Goal: Find specific page/section: Find specific page/section

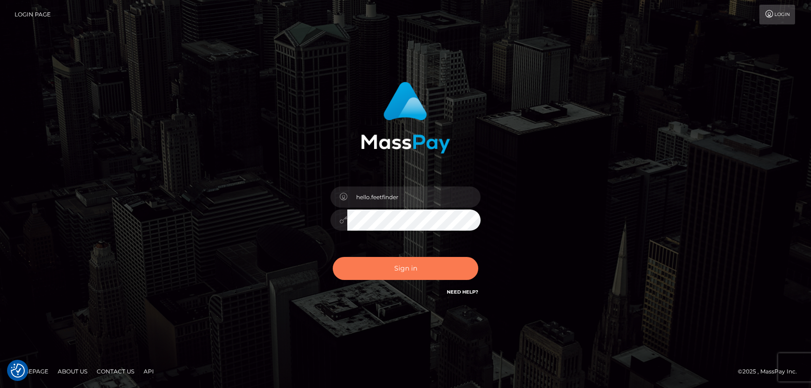
click at [437, 268] on button "Sign in" at bounding box center [405, 268] width 145 height 23
type input "hello.feetfinder"
click at [426, 273] on button "Sign in" at bounding box center [405, 268] width 145 height 23
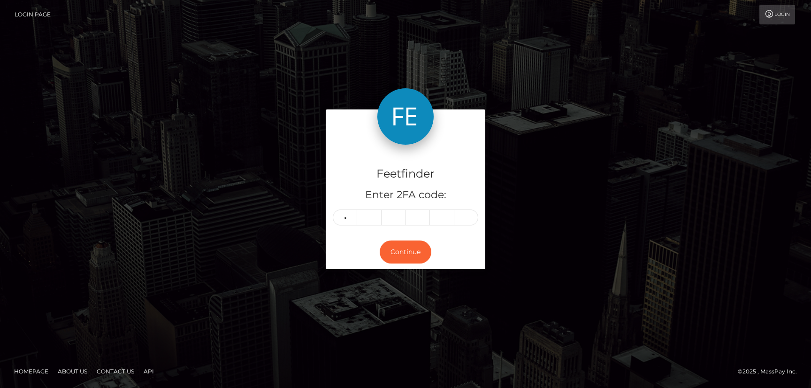
type input "2"
type input "5"
type input "2"
type input "4"
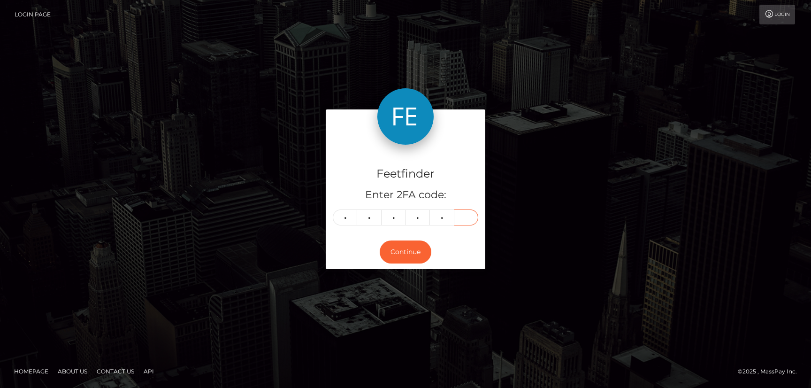
type input "4"
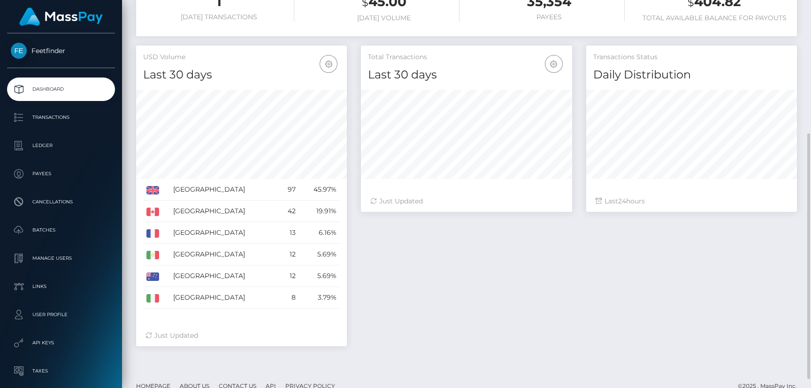
scroll to position [225, 0]
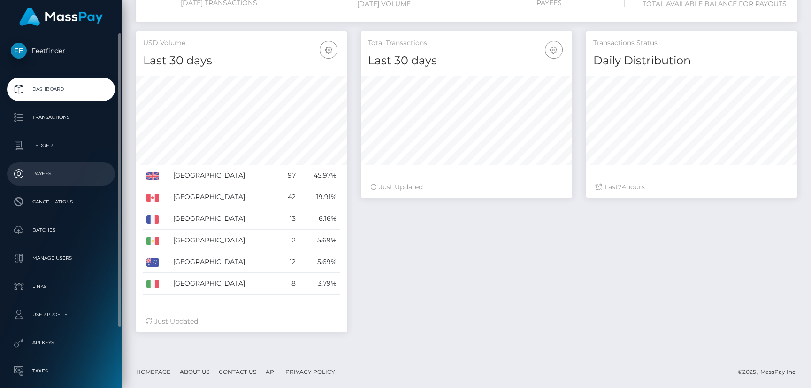
click at [61, 171] on p "Payees" at bounding box center [61, 174] width 100 height 14
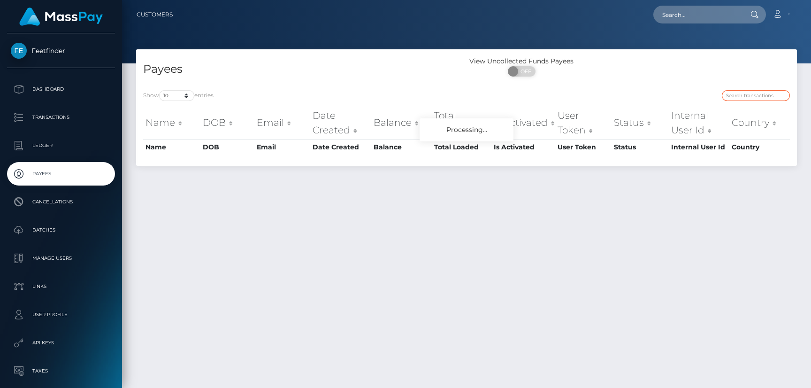
click at [751, 94] on input "search" at bounding box center [756, 95] width 68 height 11
paste input "063bf340-a172-11f0-bd75-060e06e9f077"
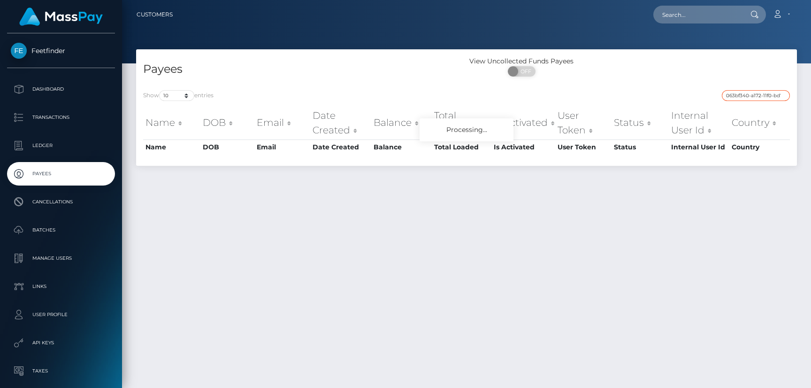
scroll to position [0, 38]
type input "063bf340-a172-11f0-bd75-060e06e9f077"
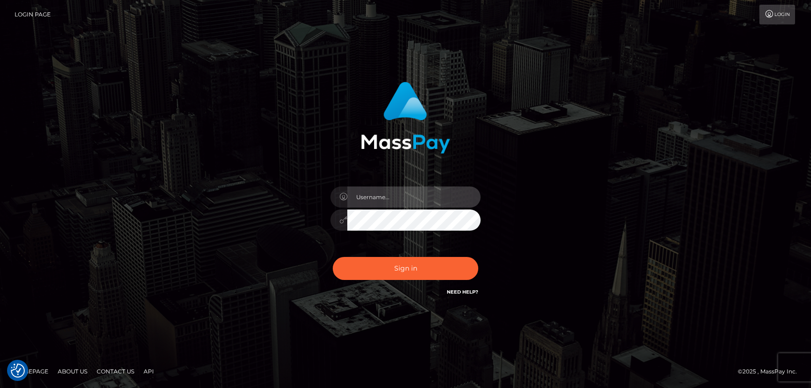
type input "hello.feetfinder"
click at [416, 194] on input "hello.feetfinder" at bounding box center [413, 196] width 133 height 21
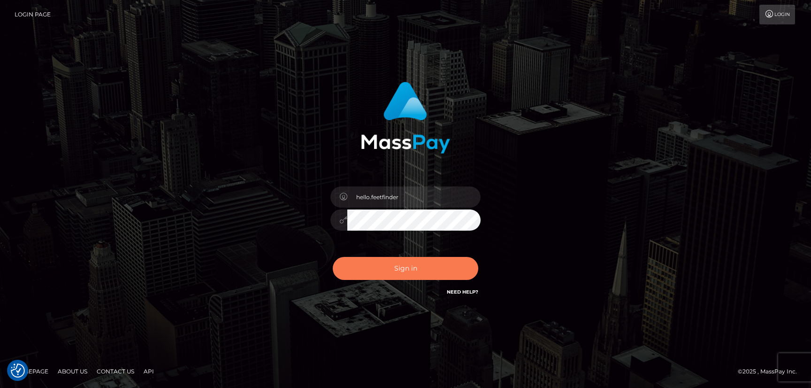
click at [438, 273] on button "Sign in" at bounding box center [405, 268] width 145 height 23
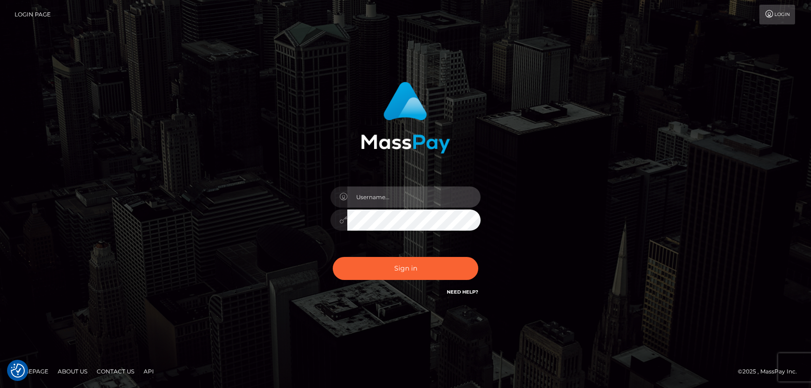
type input "hello.feetfinder"
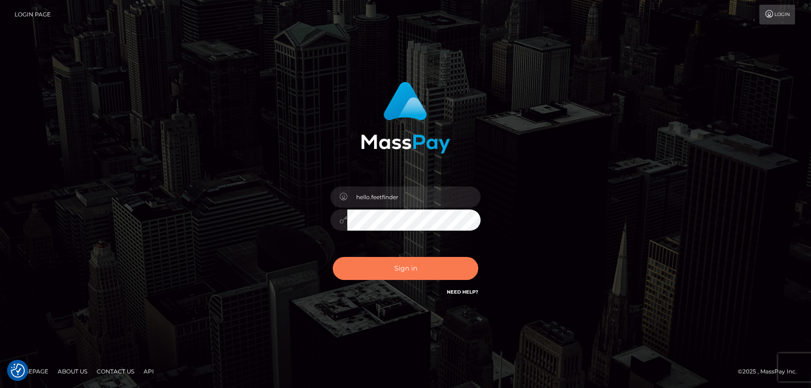
click at [446, 273] on button "Sign in" at bounding box center [405, 268] width 145 height 23
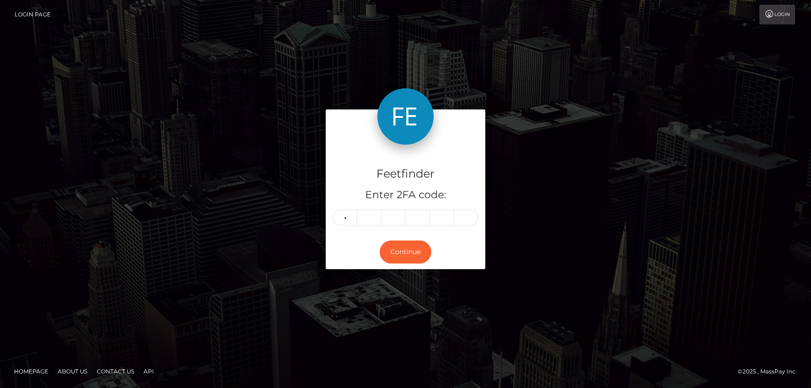
type input "3"
type input "2"
type input "5"
type input "3"
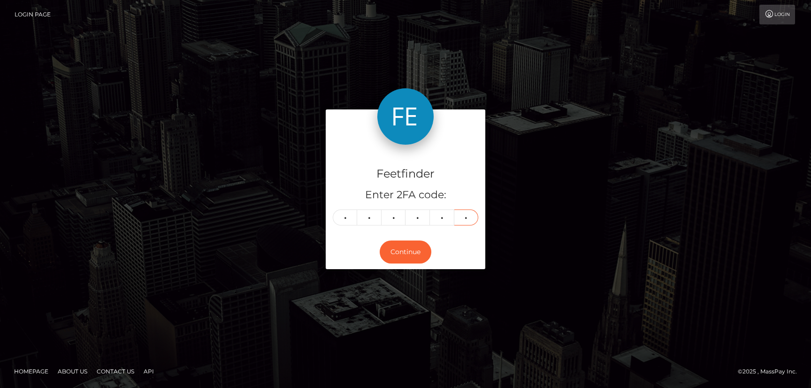
type input "2"
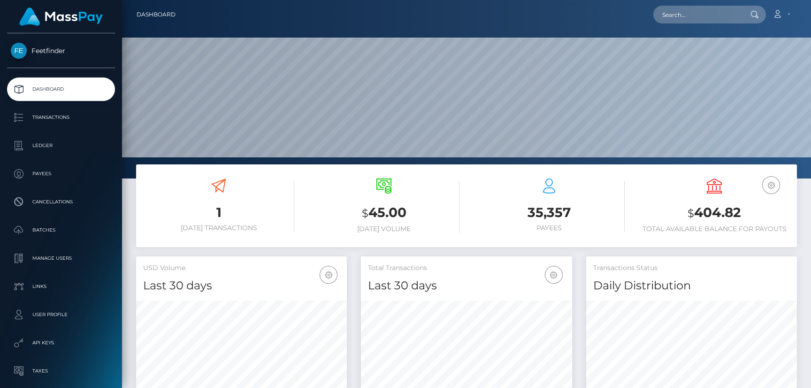
scroll to position [167, 211]
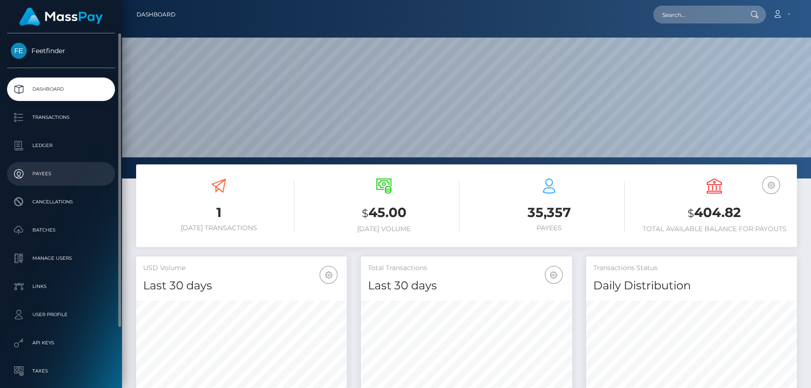
click at [40, 168] on p "Payees" at bounding box center [61, 174] width 100 height 14
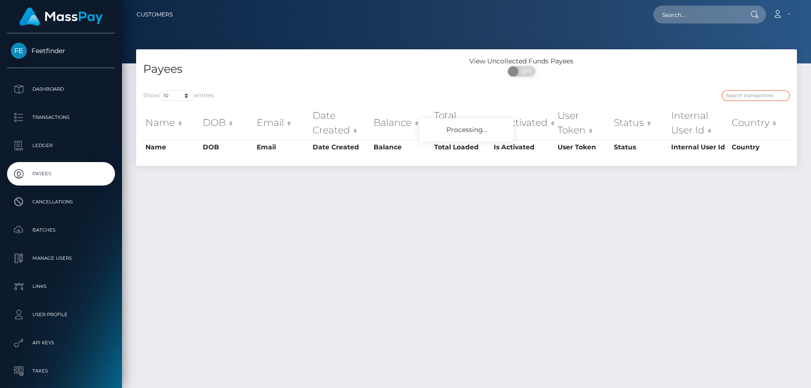
click at [749, 98] on input "search" at bounding box center [756, 95] width 68 height 11
paste input "c367240f-9c73-11f0-bd85-0694aced620b"
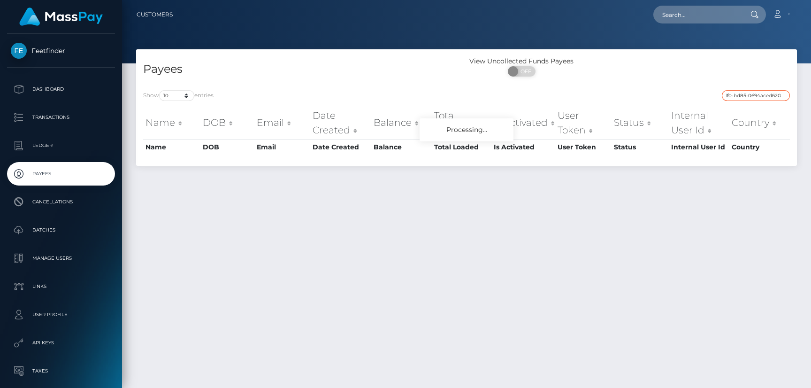
type input "c367240f-9c73-11f0-bd85-0694aced620b"
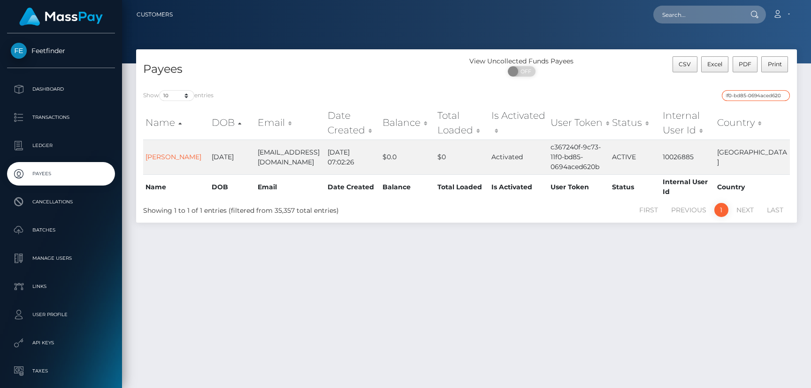
scroll to position [0, 0]
